Goal: Find specific page/section: Find specific page/section

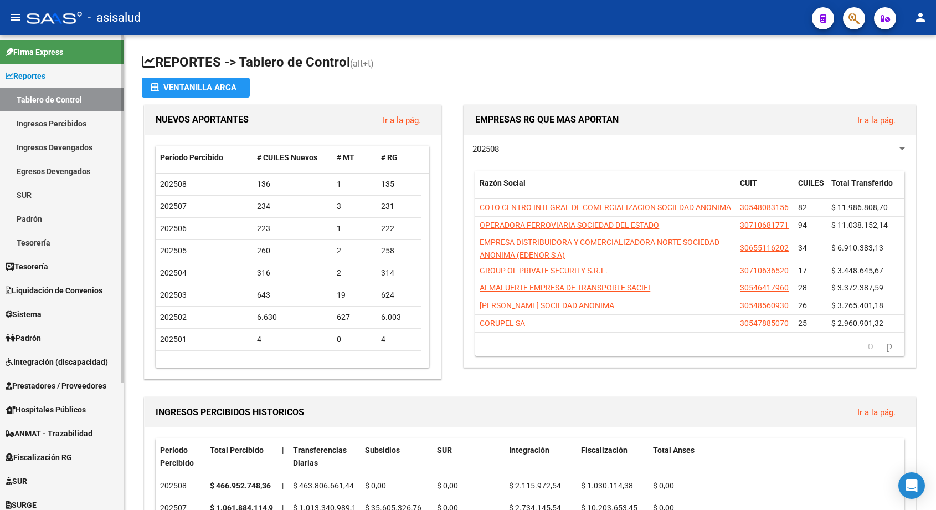
click at [54, 121] on link "Ingresos Percibidos" at bounding box center [62, 123] width 124 height 24
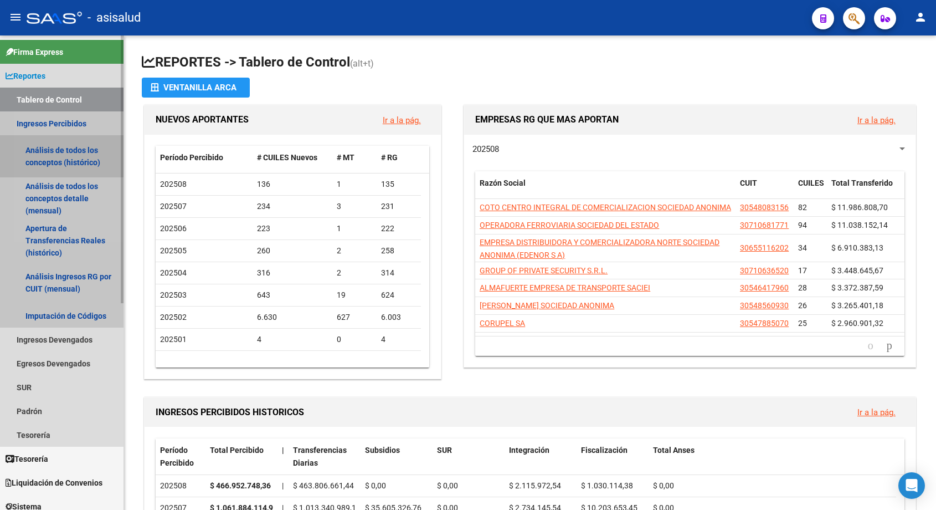
click at [62, 149] on link "Análisis de todos los conceptos (histórico)" at bounding box center [62, 156] width 124 height 42
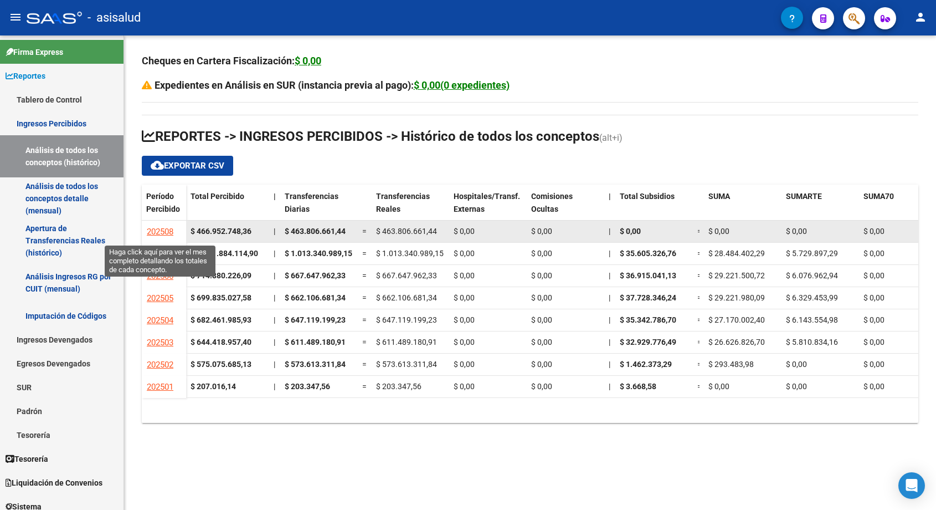
click at [166, 227] on span "202508" at bounding box center [160, 232] width 27 height 10
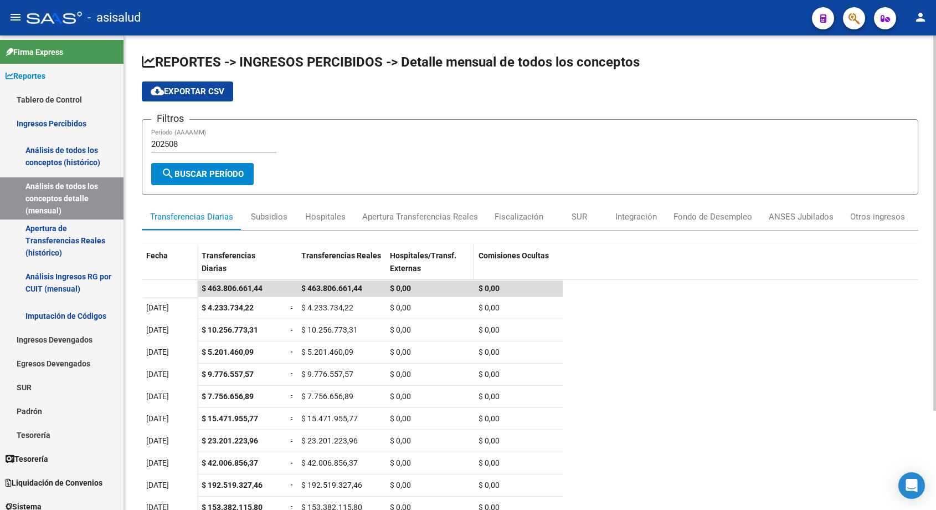
scroll to position [125, 0]
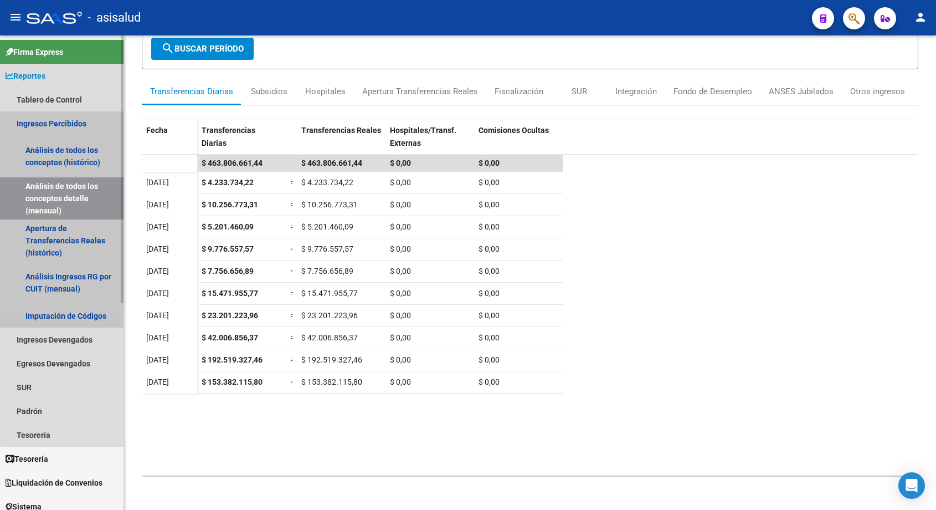
click at [72, 117] on link "Ingresos Percibidos" at bounding box center [62, 123] width 124 height 24
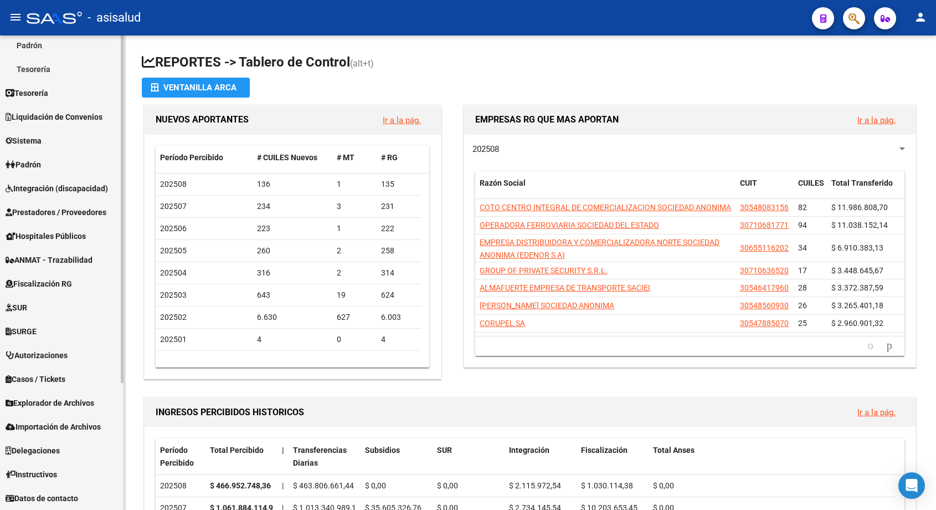
scroll to position [118, 0]
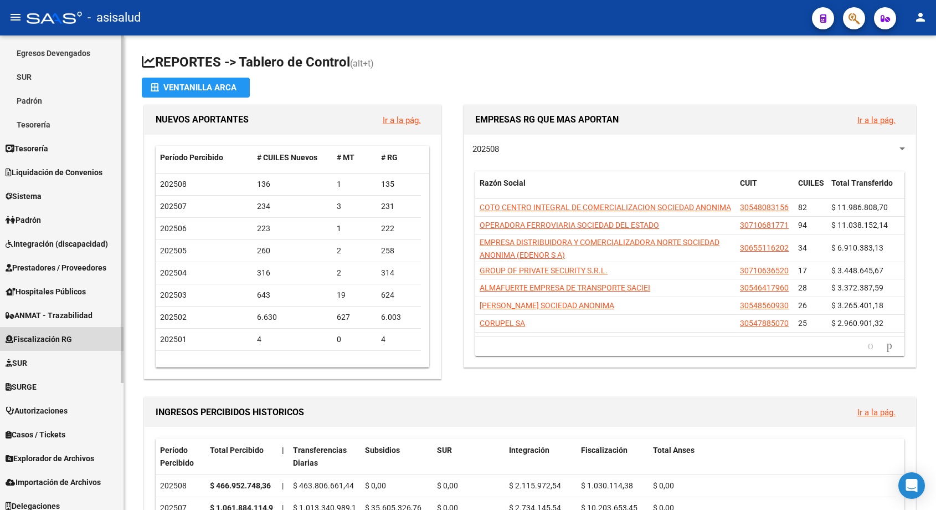
click at [50, 341] on span "Fiscalización RG" at bounding box center [39, 339] width 66 height 12
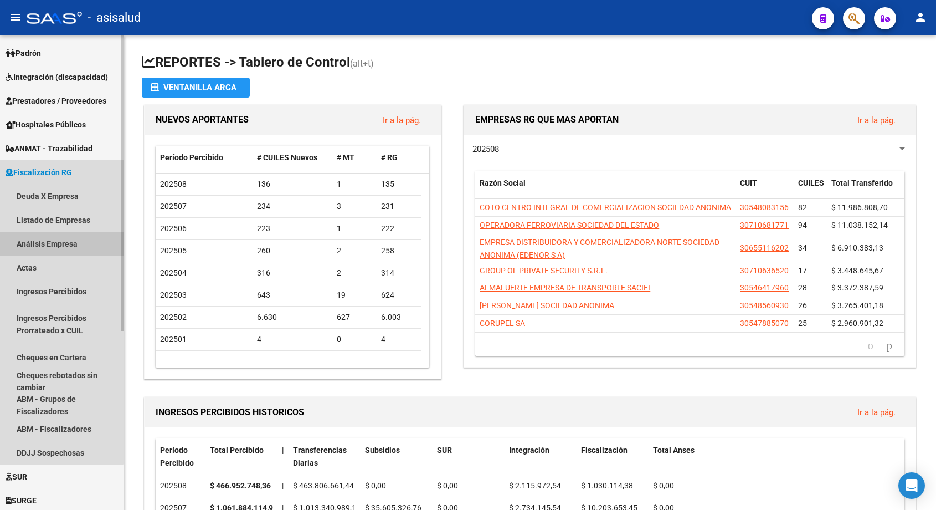
click at [55, 248] on link "Análisis Empresa" at bounding box center [62, 243] width 124 height 24
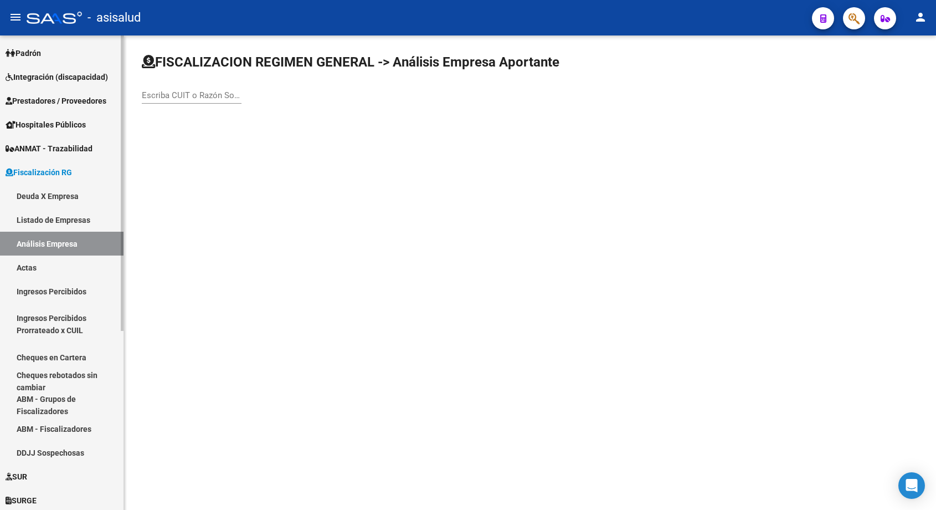
click at [70, 221] on link "Listado de Empresas" at bounding box center [62, 220] width 124 height 24
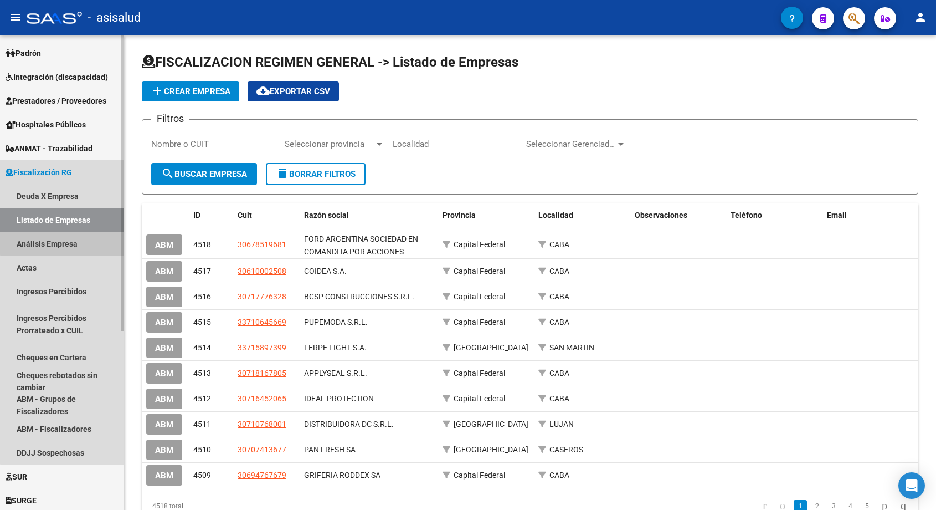
click at [62, 240] on link "Análisis Empresa" at bounding box center [62, 243] width 124 height 24
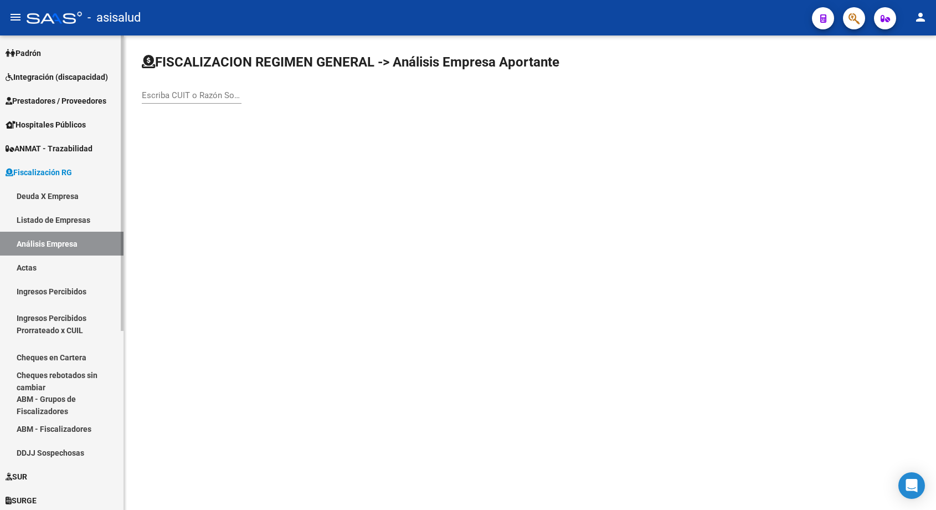
click at [73, 197] on link "Deuda X Empresa" at bounding box center [62, 196] width 124 height 24
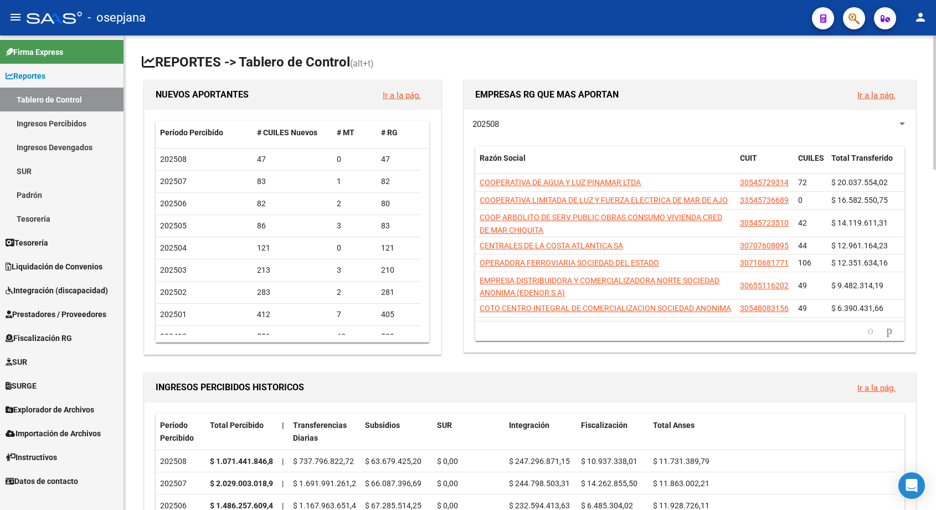
click at [48, 339] on span "Fiscalización RG" at bounding box center [39, 338] width 66 height 12
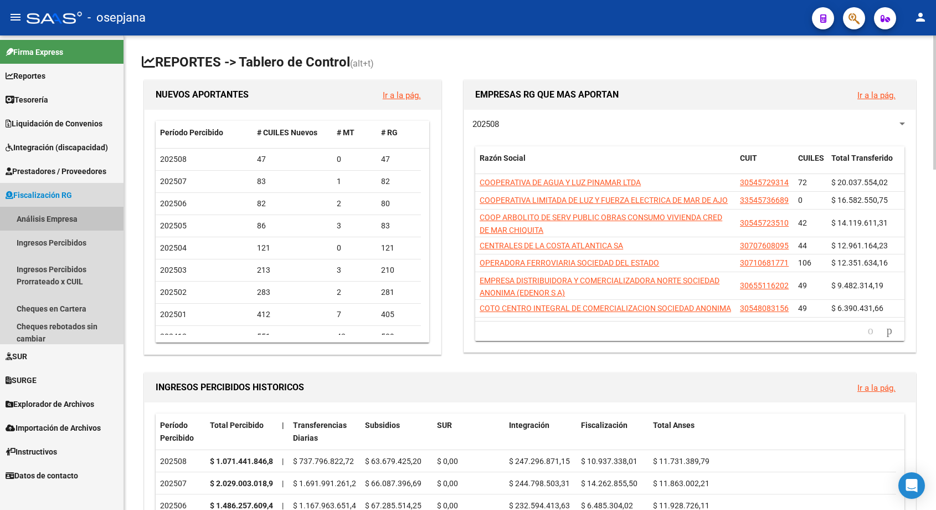
click at [50, 214] on link "Análisis Empresa" at bounding box center [62, 219] width 124 height 24
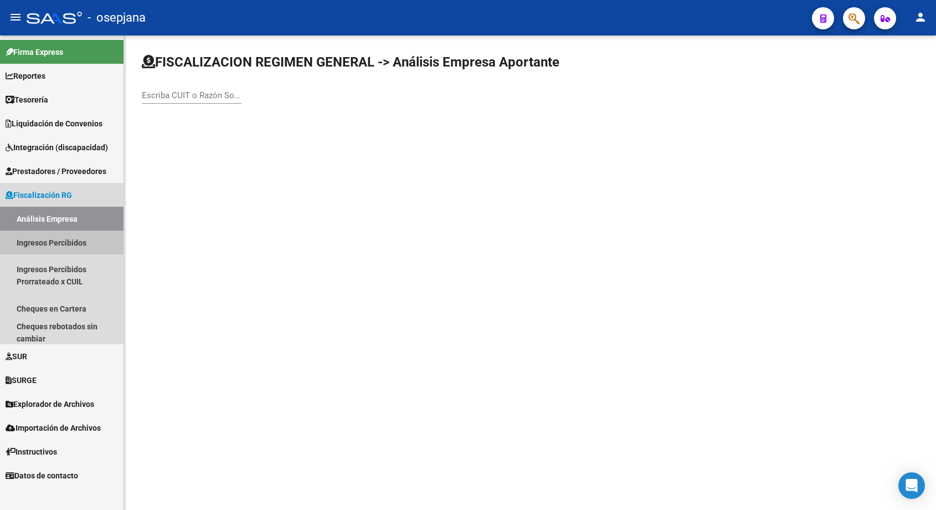
click at [55, 244] on link "Ingresos Percibidos" at bounding box center [62, 242] width 124 height 24
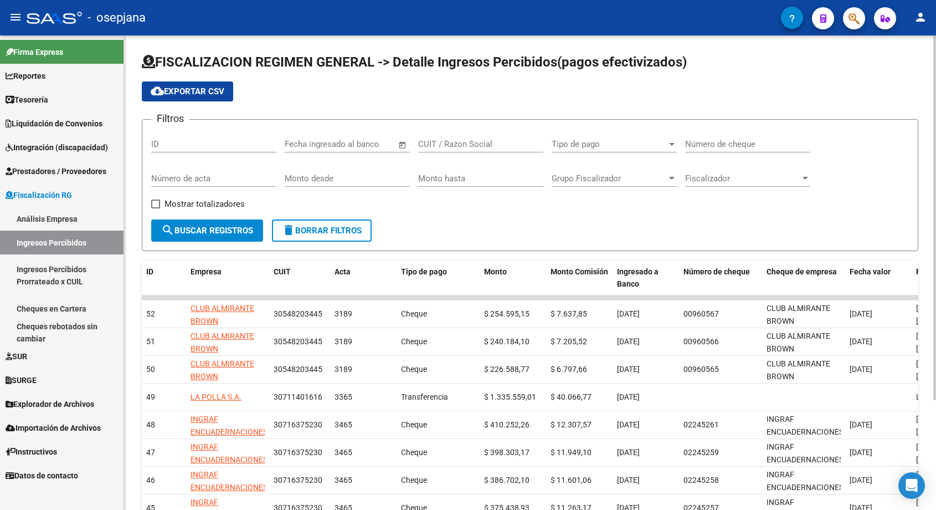
click at [57, 221] on link "Análisis Empresa" at bounding box center [62, 219] width 124 height 24
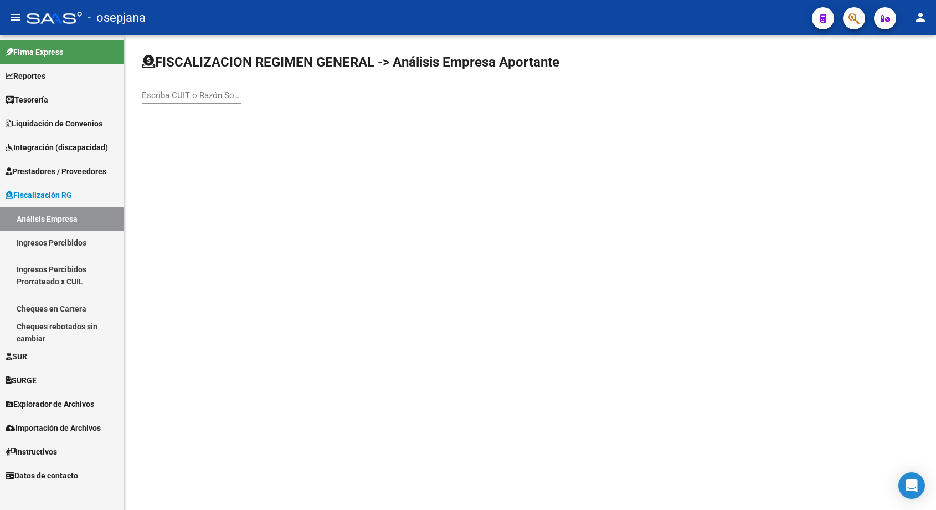
click at [24, 197] on span "Fiscalización RG" at bounding box center [39, 195] width 66 height 12
